Goal: Use online tool/utility: Utilize a website feature to perform a specific function

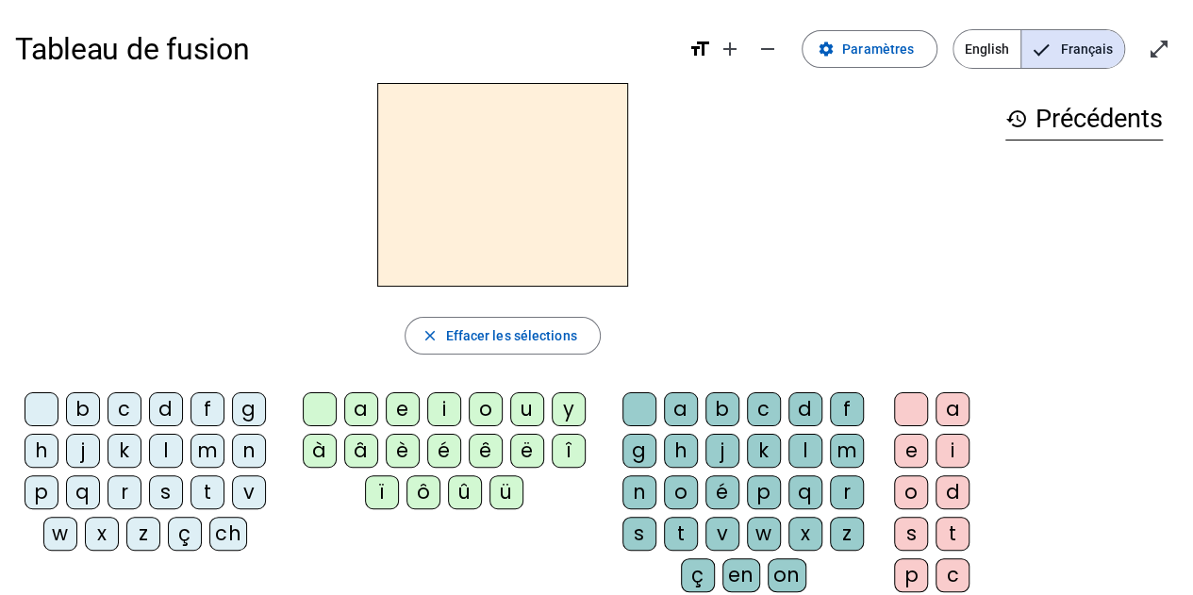
click at [167, 486] on div "s" at bounding box center [166, 492] width 34 height 34
click at [441, 407] on div "i" at bounding box center [444, 409] width 34 height 34
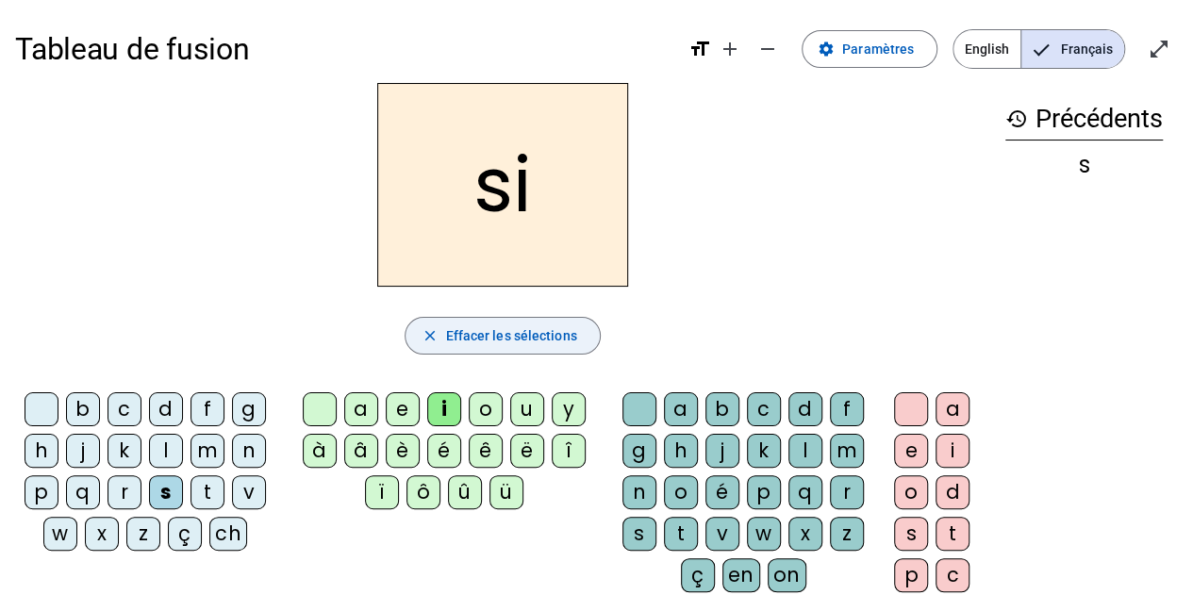
click at [481, 328] on span "Effacer les sélections" at bounding box center [510, 335] width 131 height 23
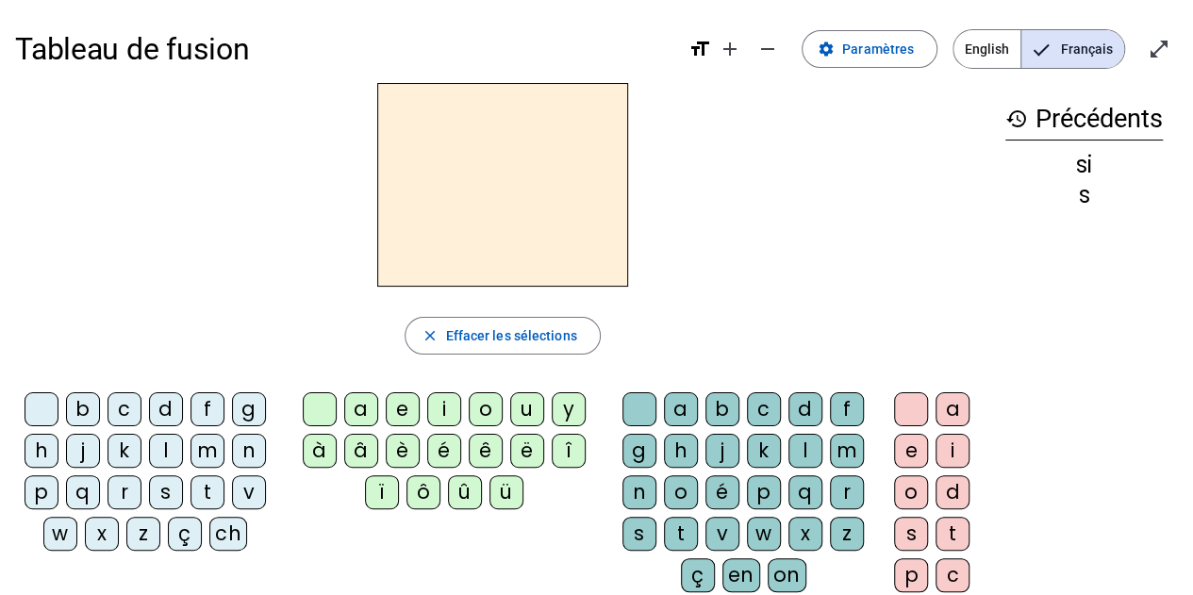
click at [250, 451] on div "n" at bounding box center [249, 451] width 34 height 34
click at [447, 412] on div "i" at bounding box center [444, 409] width 34 height 34
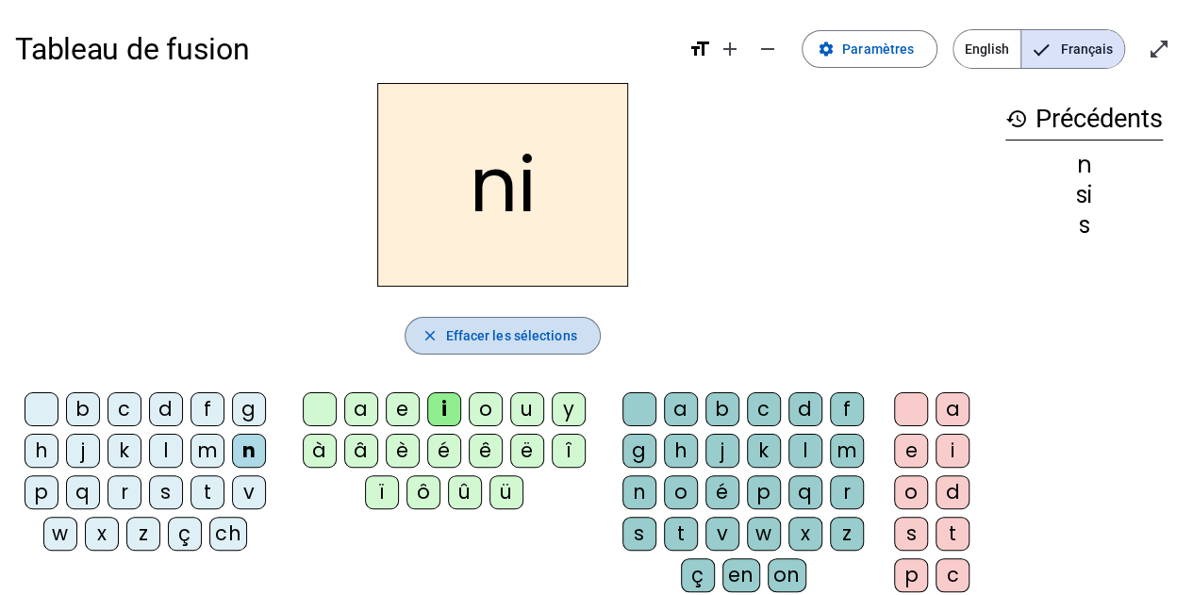
click at [461, 332] on span "Effacer les sélections" at bounding box center [510, 335] width 131 height 23
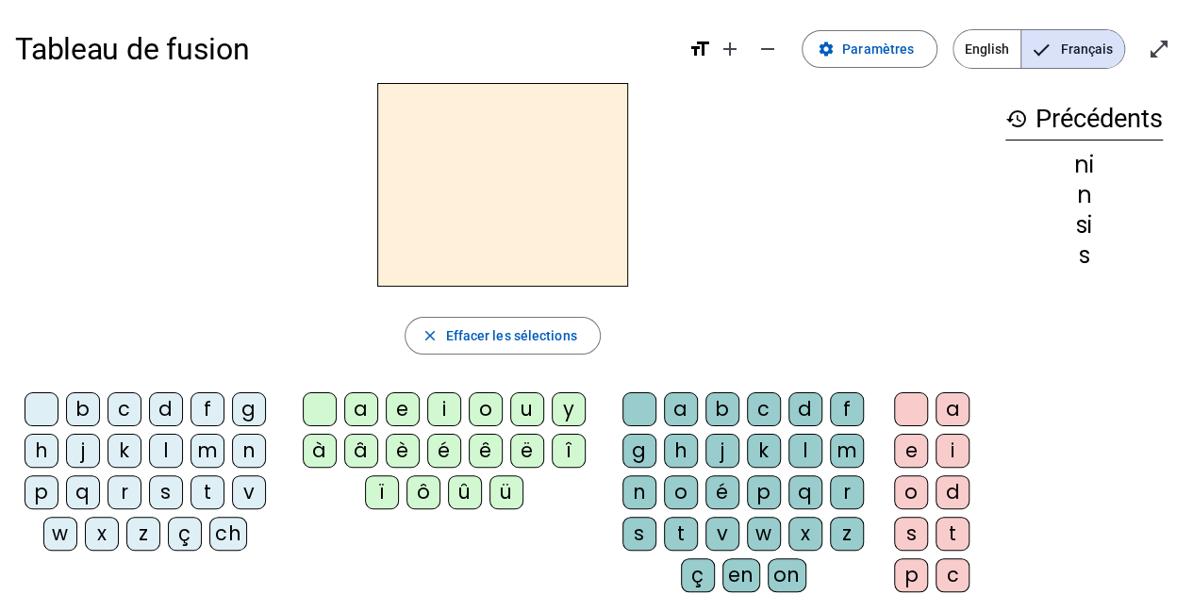
click at [258, 454] on div "n" at bounding box center [249, 451] width 34 height 34
click at [408, 403] on div "e" at bounding box center [403, 409] width 34 height 34
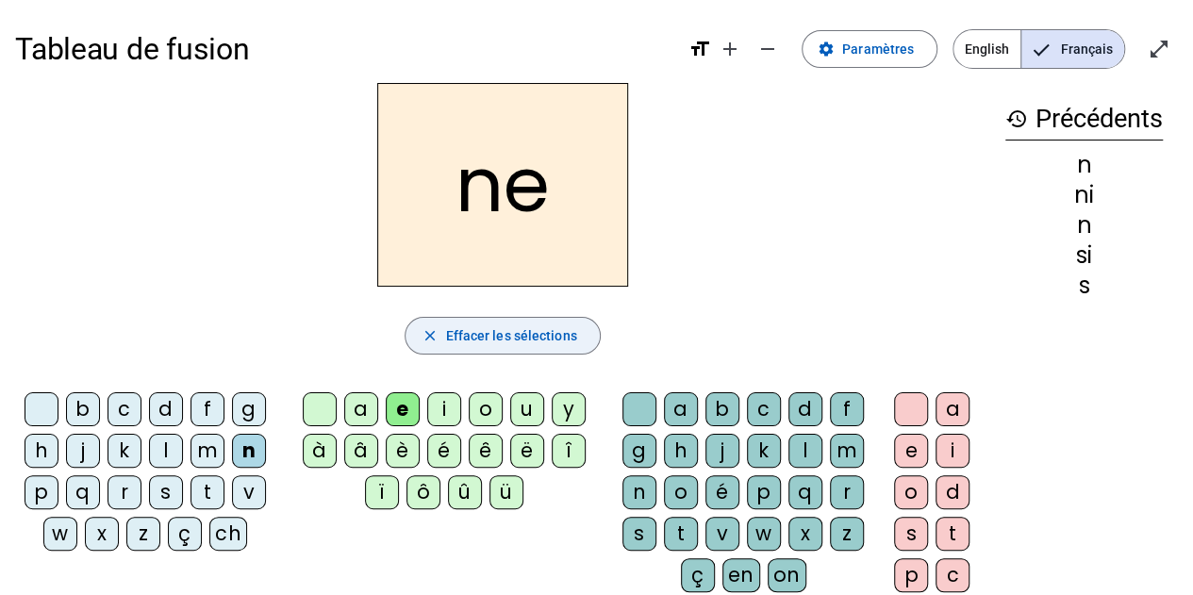
click at [479, 334] on span "Effacer les sélections" at bounding box center [510, 335] width 131 height 23
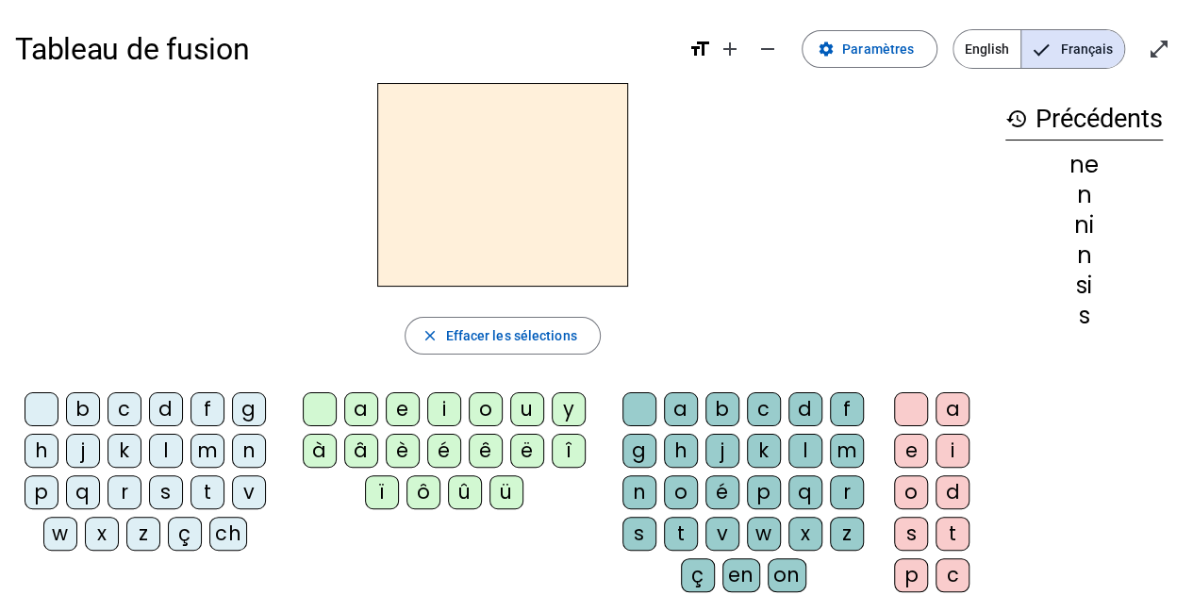
click at [909, 529] on div "s" at bounding box center [911, 534] width 34 height 34
click at [405, 404] on div "e" at bounding box center [403, 409] width 34 height 34
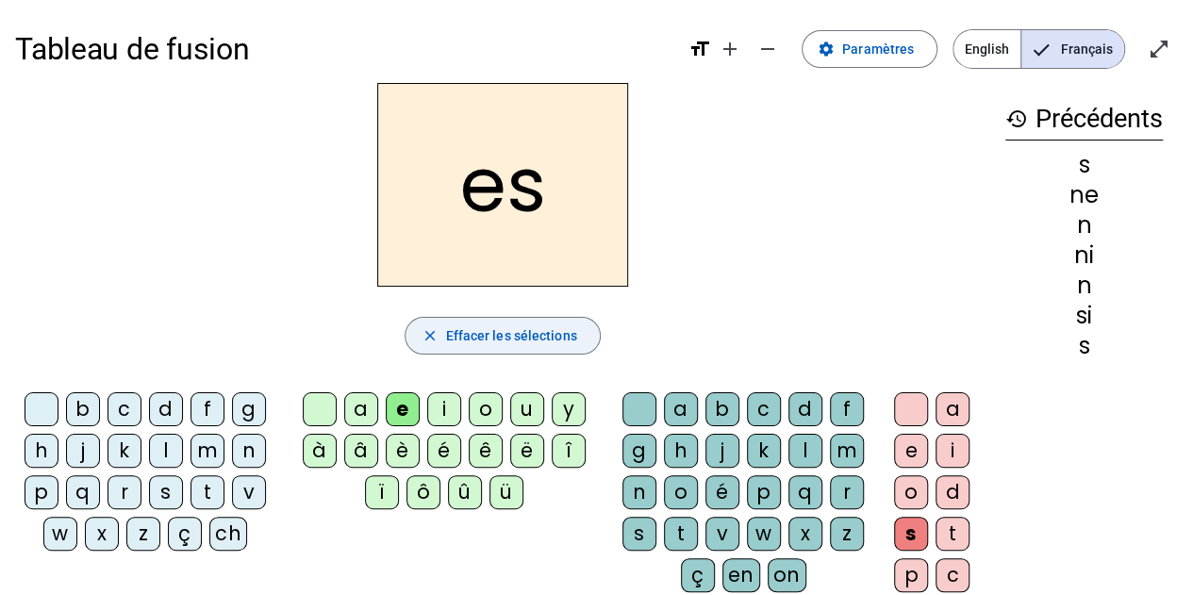
click at [443, 324] on span "button" at bounding box center [501, 335] width 193 height 45
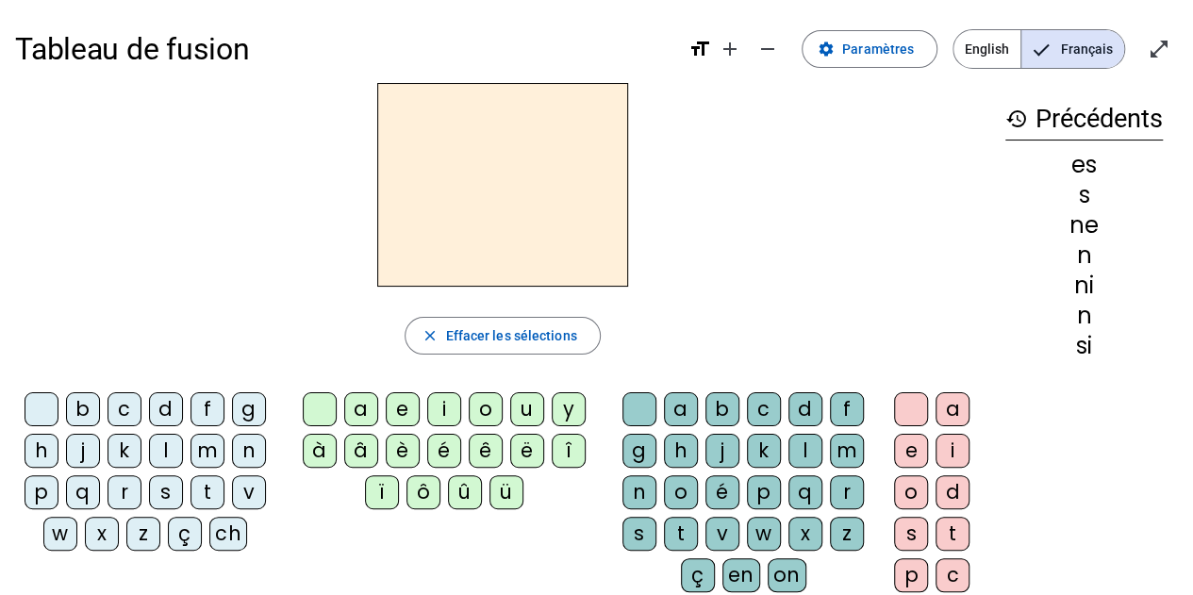
click at [162, 485] on div "s" at bounding box center [166, 492] width 34 height 34
click at [404, 404] on div "e" at bounding box center [403, 409] width 34 height 34
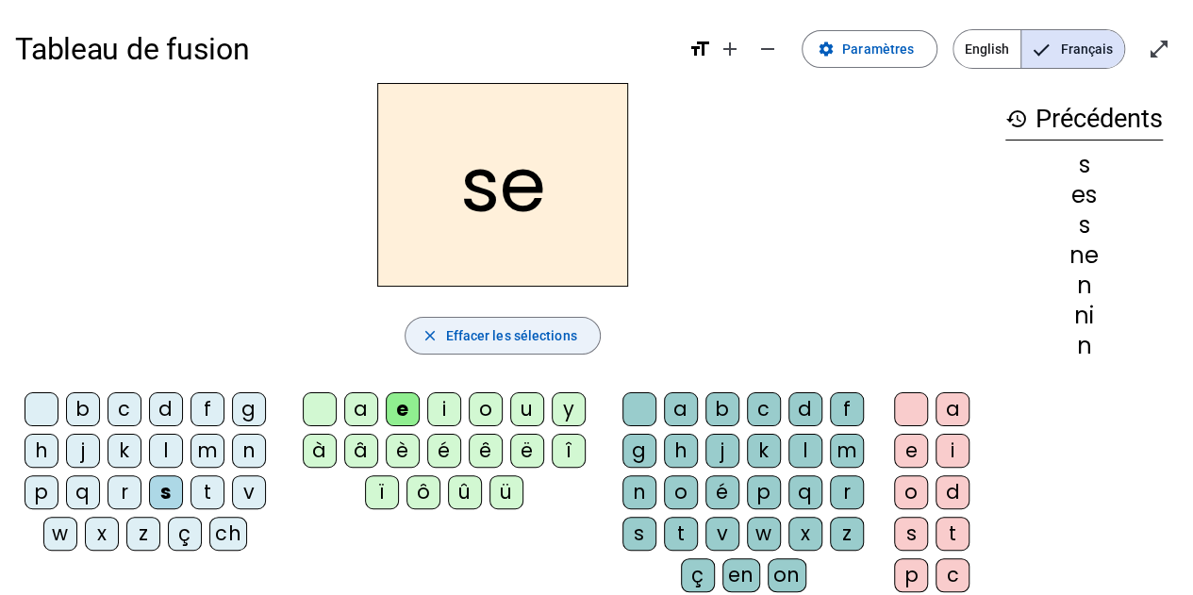
click at [454, 332] on span "Effacer les sélections" at bounding box center [510, 335] width 131 height 23
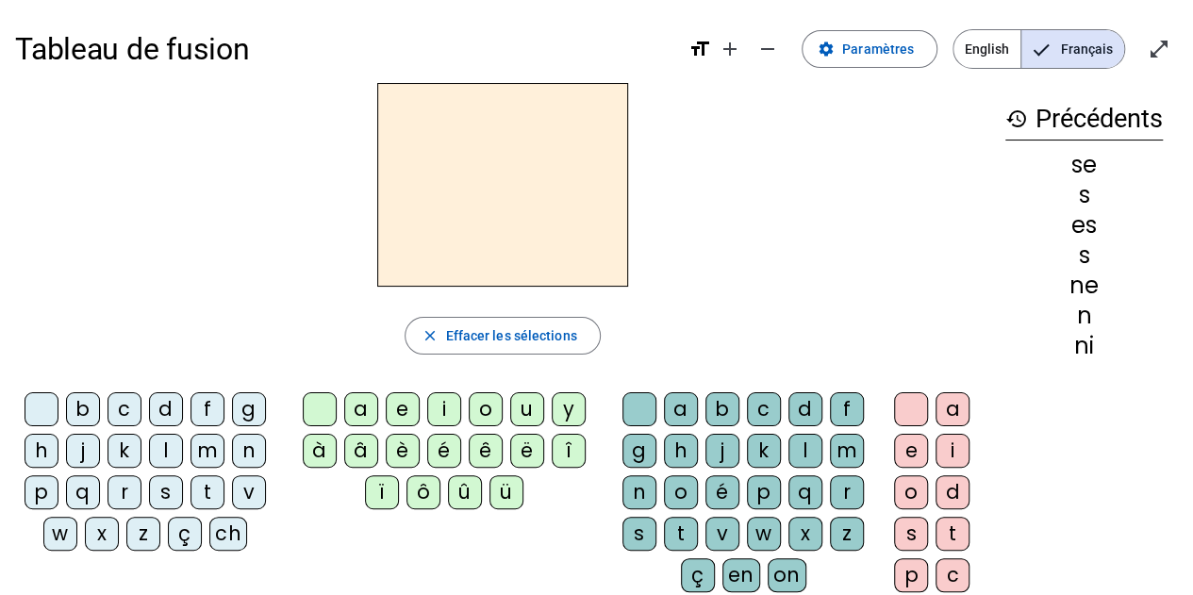
click at [210, 487] on div "t" at bounding box center [207, 492] width 34 height 34
click at [405, 392] on div "e" at bounding box center [403, 409] width 34 height 34
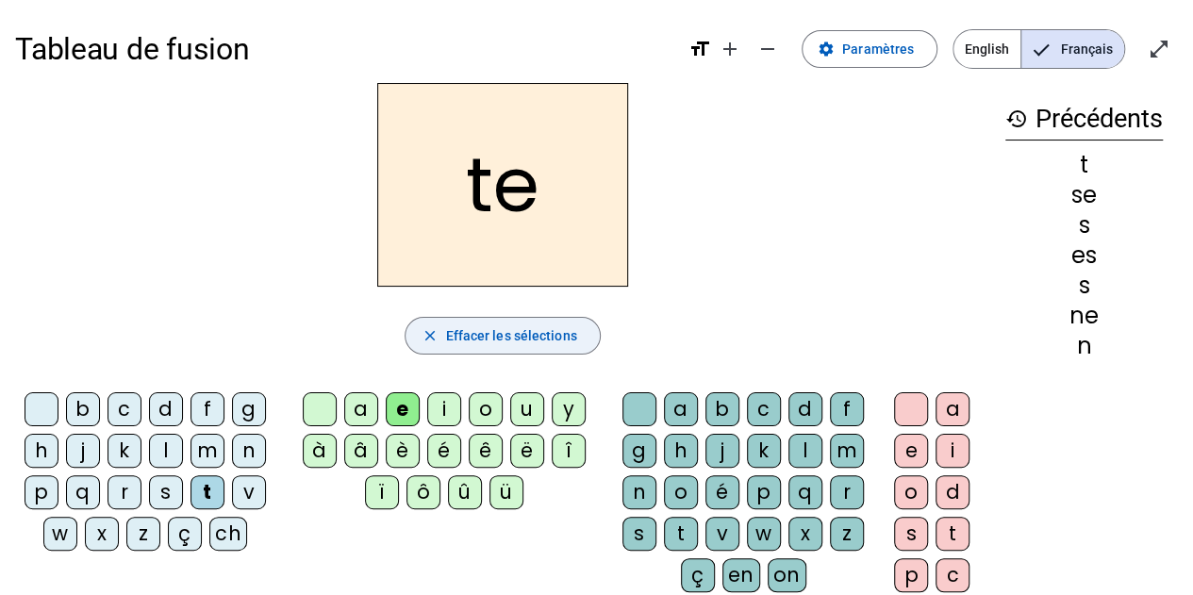
click at [437, 347] on span "button" at bounding box center [501, 335] width 193 height 45
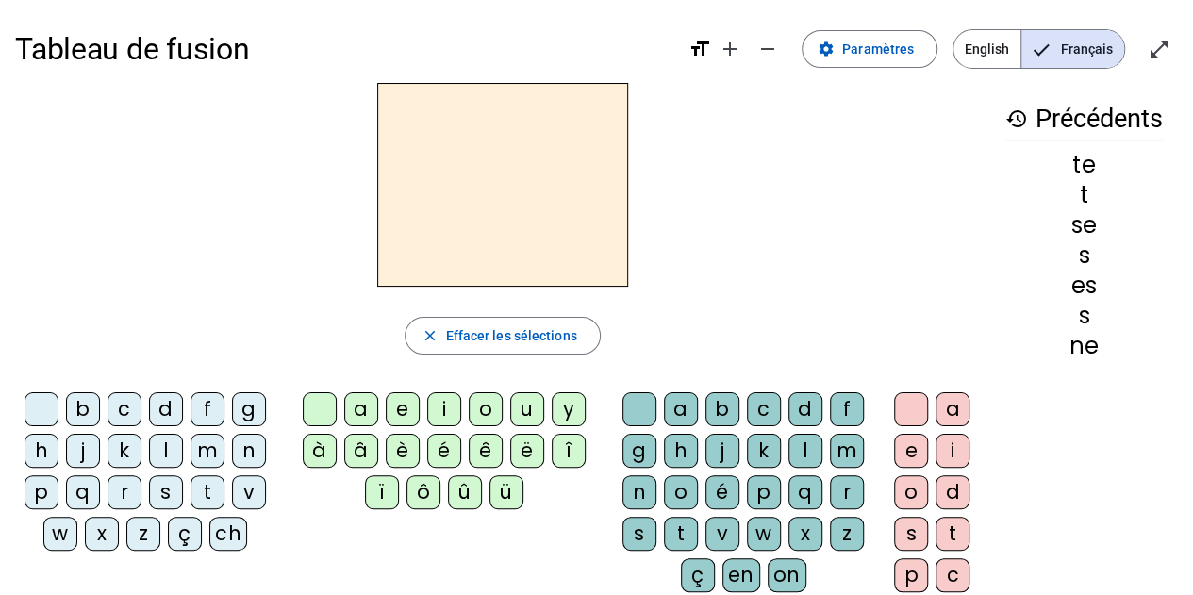
click at [160, 402] on div "d" at bounding box center [166, 409] width 34 height 34
click at [404, 405] on div "e" at bounding box center [403, 409] width 34 height 34
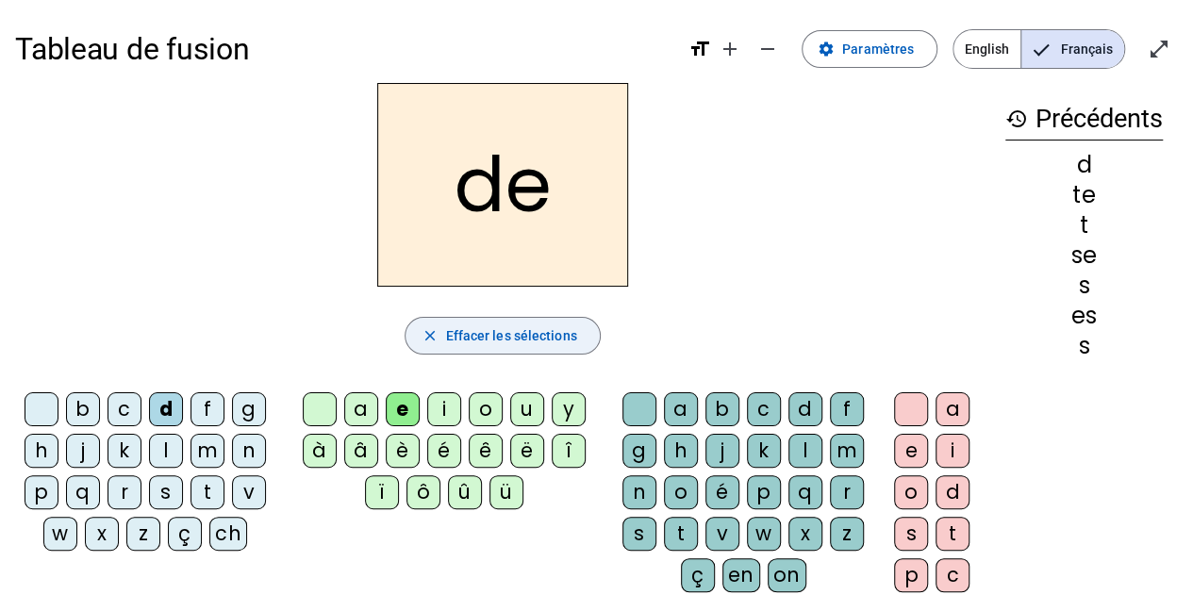
click at [470, 335] on span "Effacer les sélections" at bounding box center [510, 335] width 131 height 23
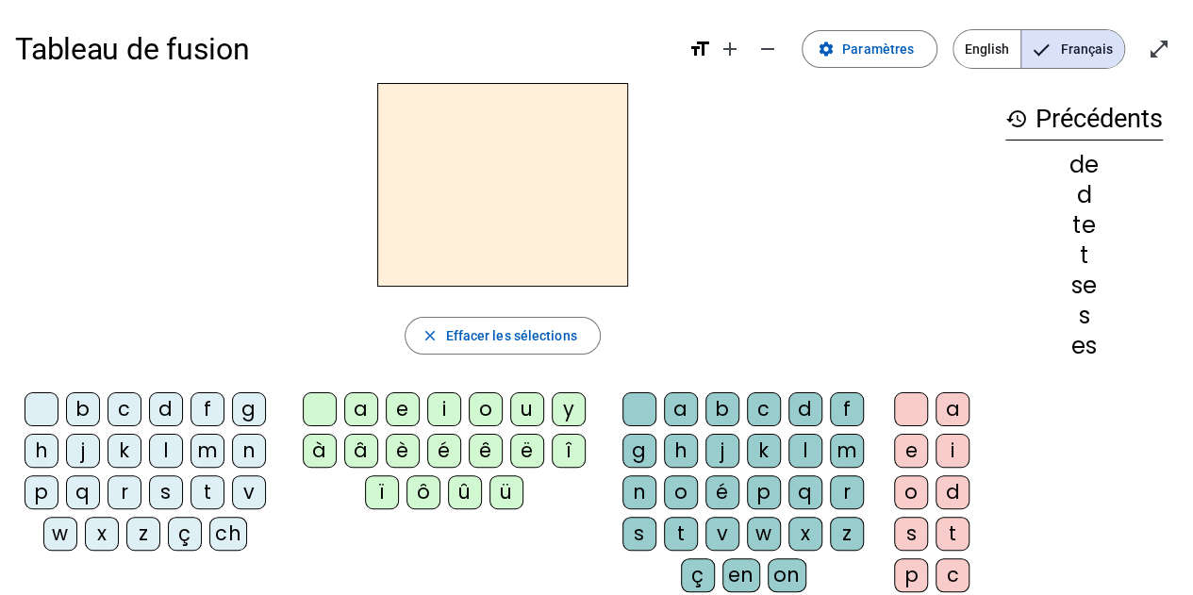
click at [164, 406] on div "d" at bounding box center [166, 409] width 34 height 34
click at [520, 403] on div "u" at bounding box center [527, 409] width 34 height 34
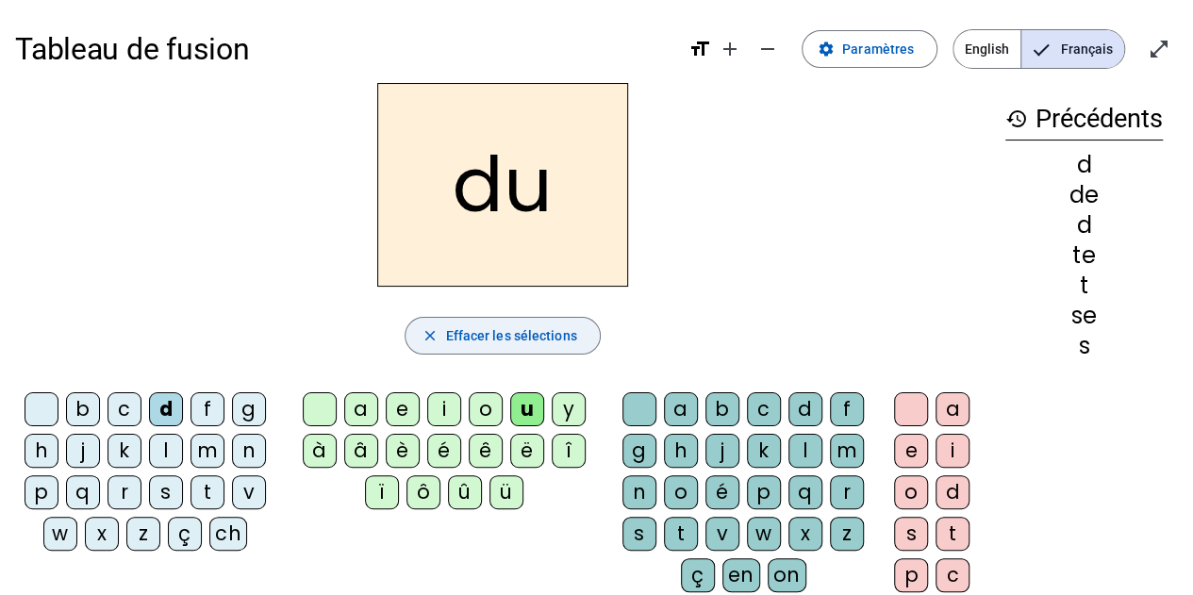
click at [466, 329] on span "Effacer les sélections" at bounding box center [510, 335] width 131 height 23
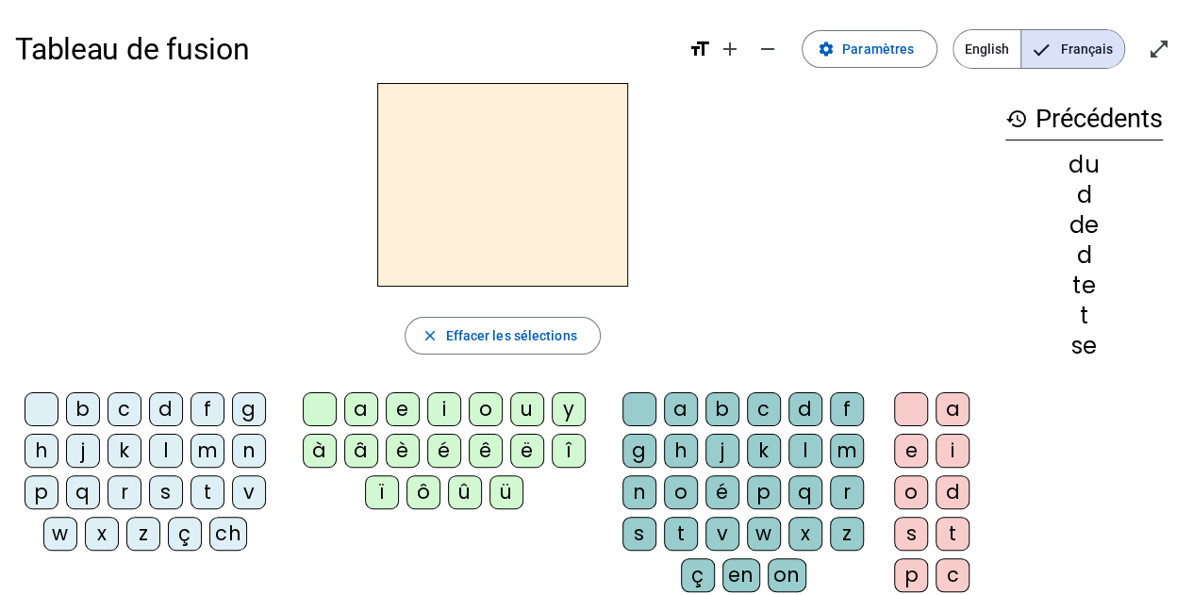
click at [164, 437] on div "l" at bounding box center [166, 451] width 34 height 34
click at [529, 403] on div "u" at bounding box center [527, 409] width 34 height 34
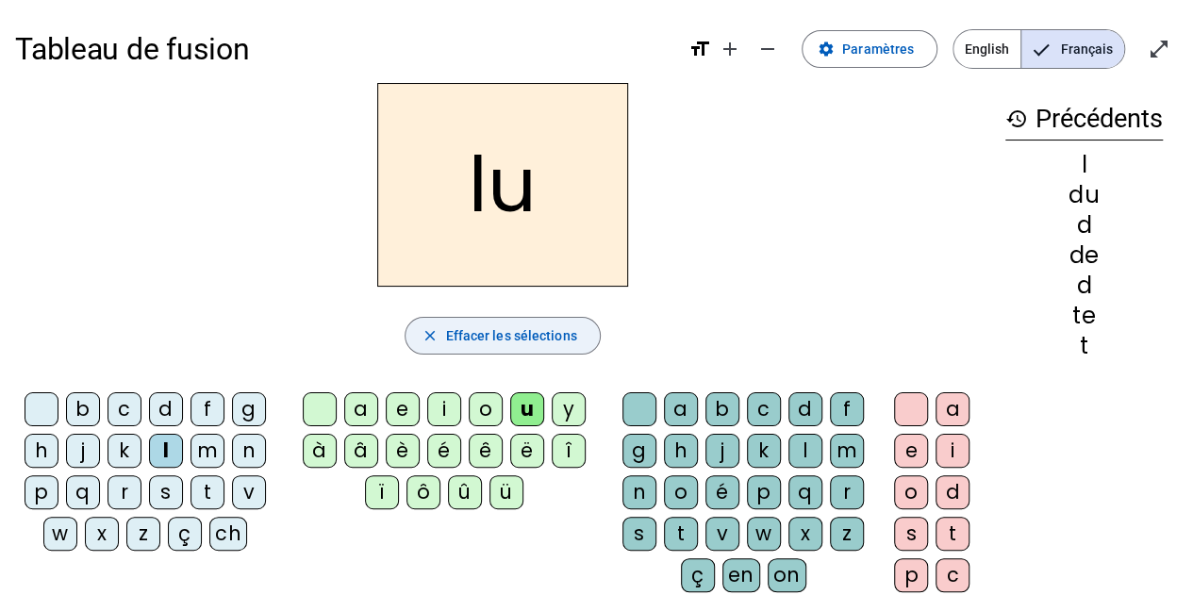
click at [489, 334] on span "Effacer les sélections" at bounding box center [510, 335] width 131 height 23
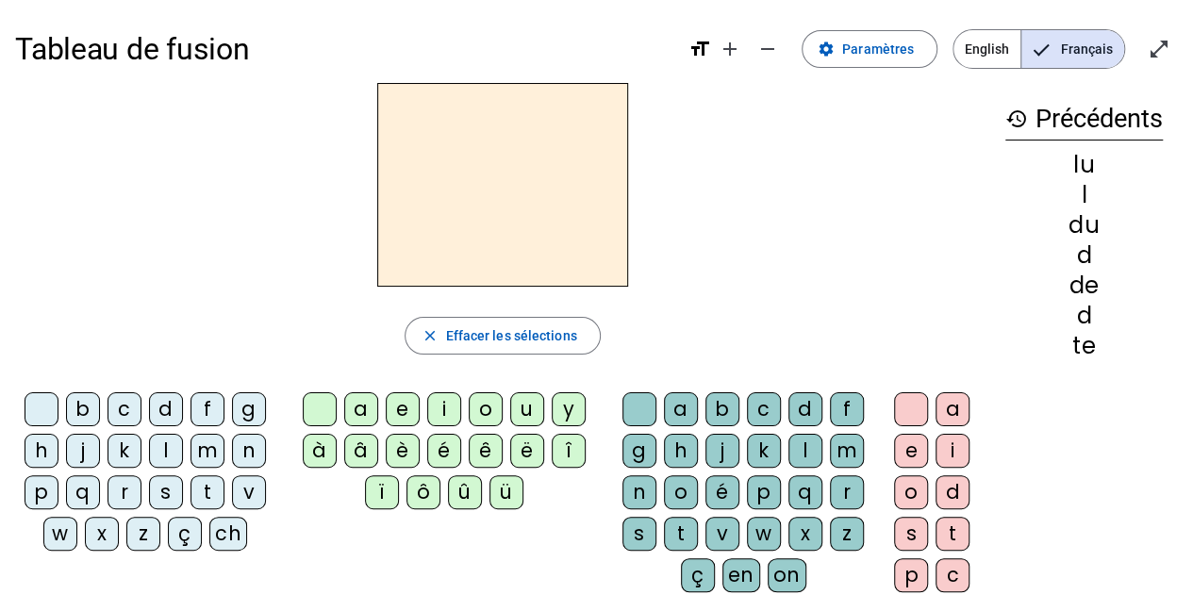
click at [204, 485] on div "t" at bounding box center [207, 492] width 34 height 34
click at [529, 404] on div "u" at bounding box center [527, 409] width 34 height 34
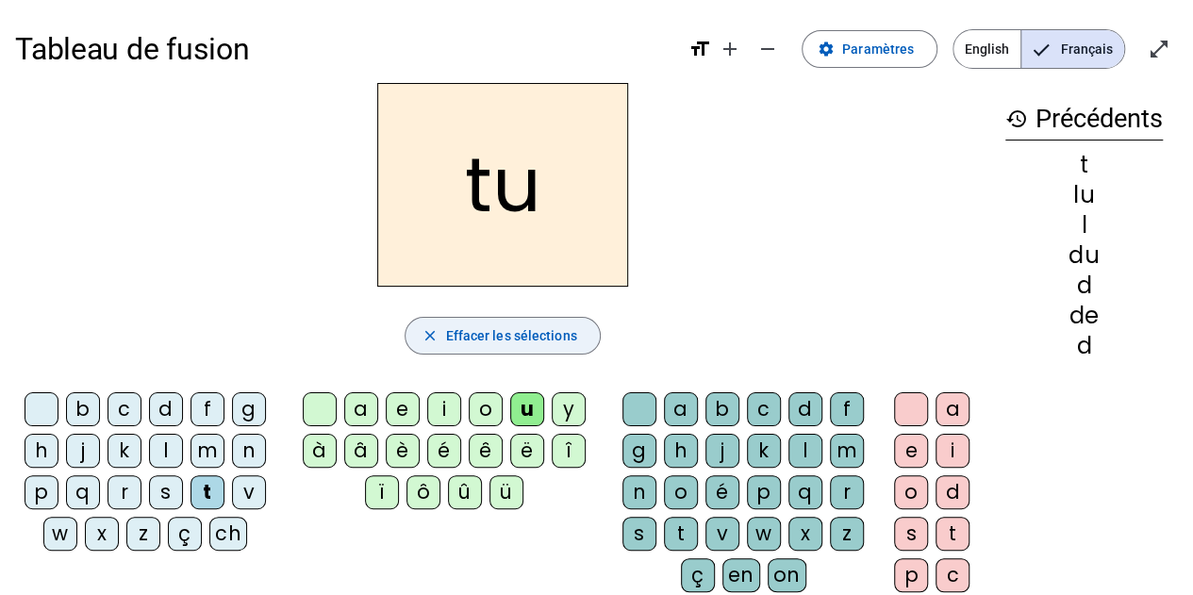
click at [554, 334] on span "Effacer les sélections" at bounding box center [510, 335] width 131 height 23
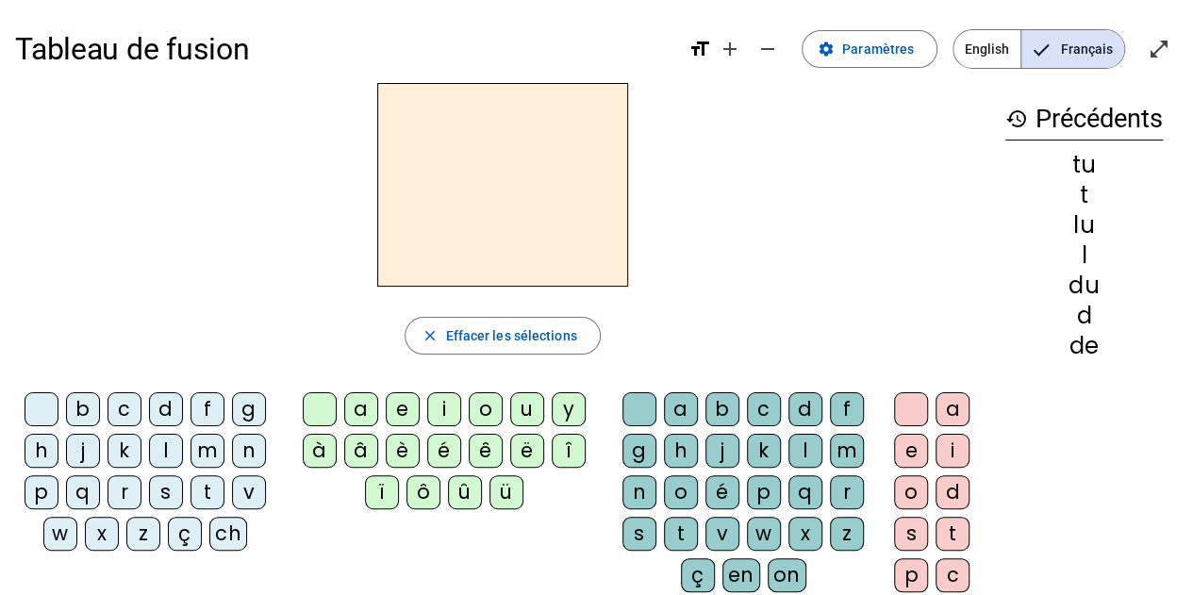
click at [204, 490] on div "t" at bounding box center [207, 492] width 34 height 34
click at [362, 404] on div "a" at bounding box center [361, 409] width 34 height 34
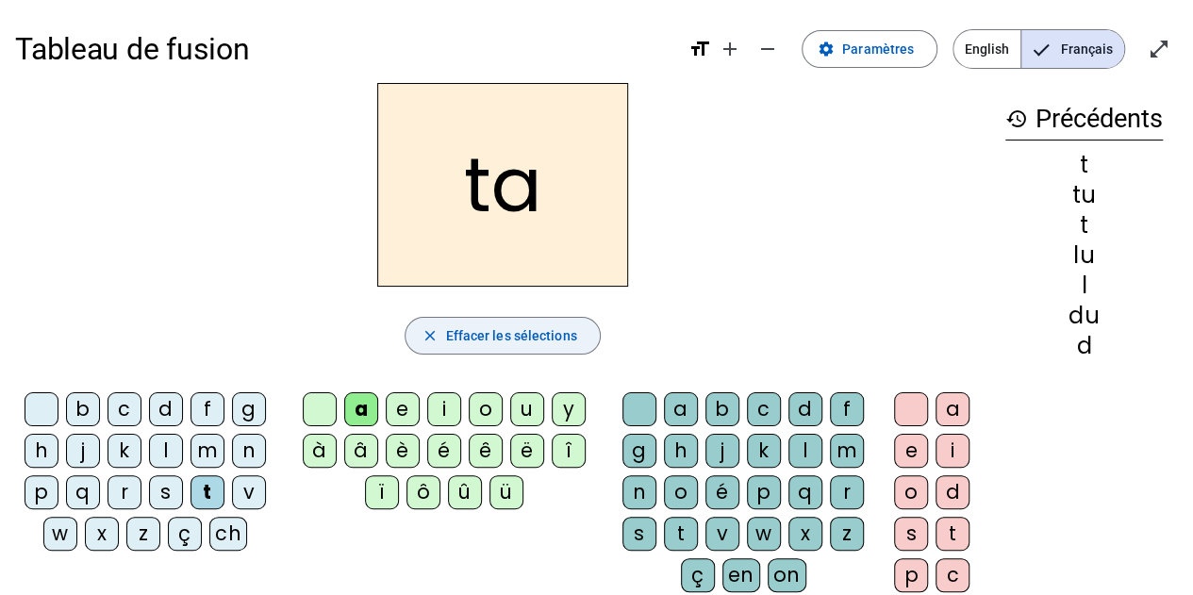
click at [505, 331] on span "Effacer les sélections" at bounding box center [510, 335] width 131 height 23
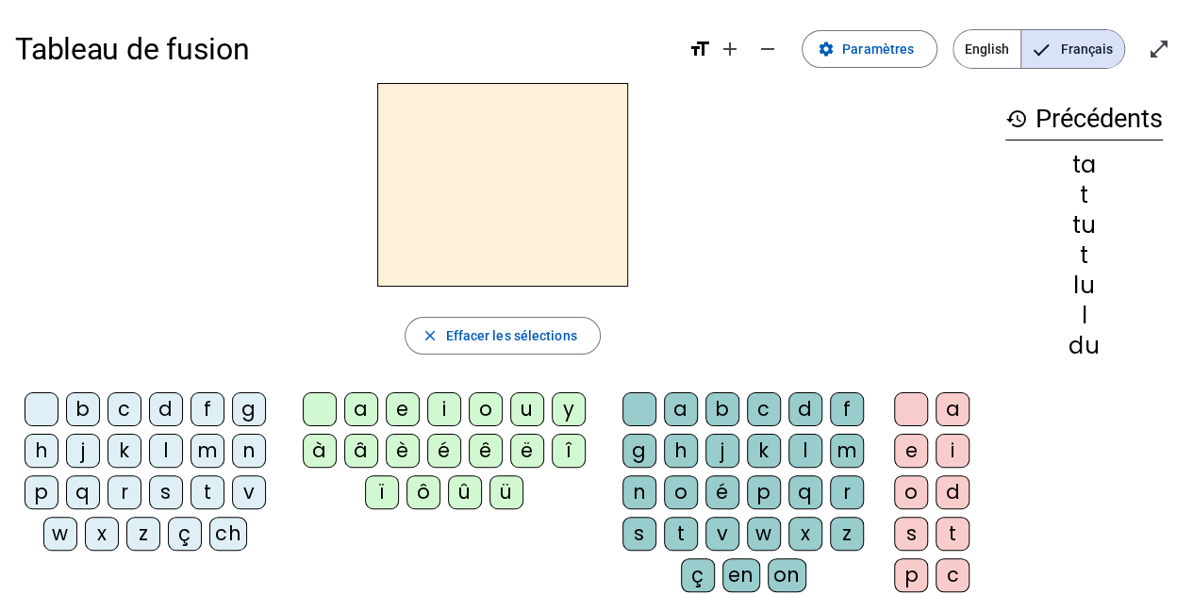
click at [845, 455] on div "m" at bounding box center [847, 451] width 34 height 34
click at [952, 407] on div "a" at bounding box center [952, 409] width 34 height 34
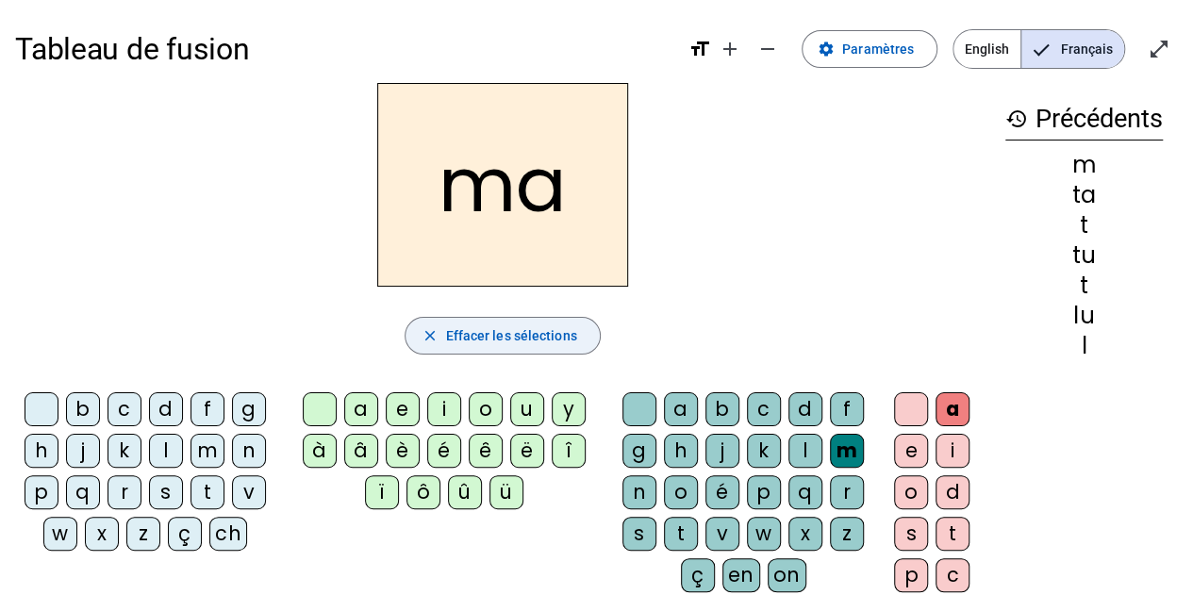
click at [561, 338] on span "Effacer les sélections" at bounding box center [510, 335] width 131 height 23
